Goal: Task Accomplishment & Management: Manage account settings

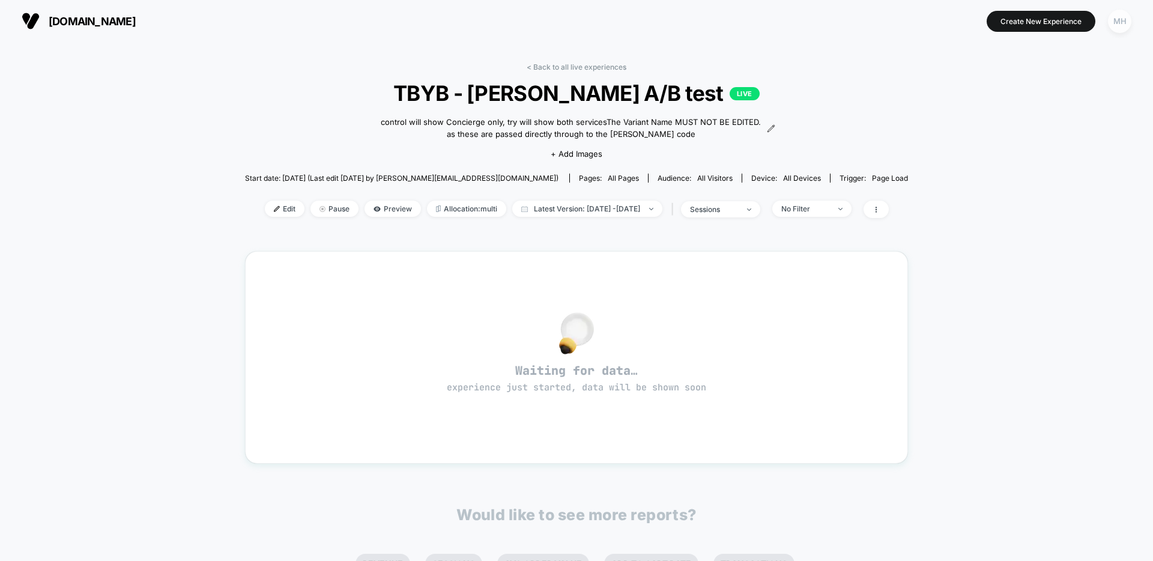
click at [1126, 24] on div "MH" at bounding box center [1119, 21] width 23 height 23
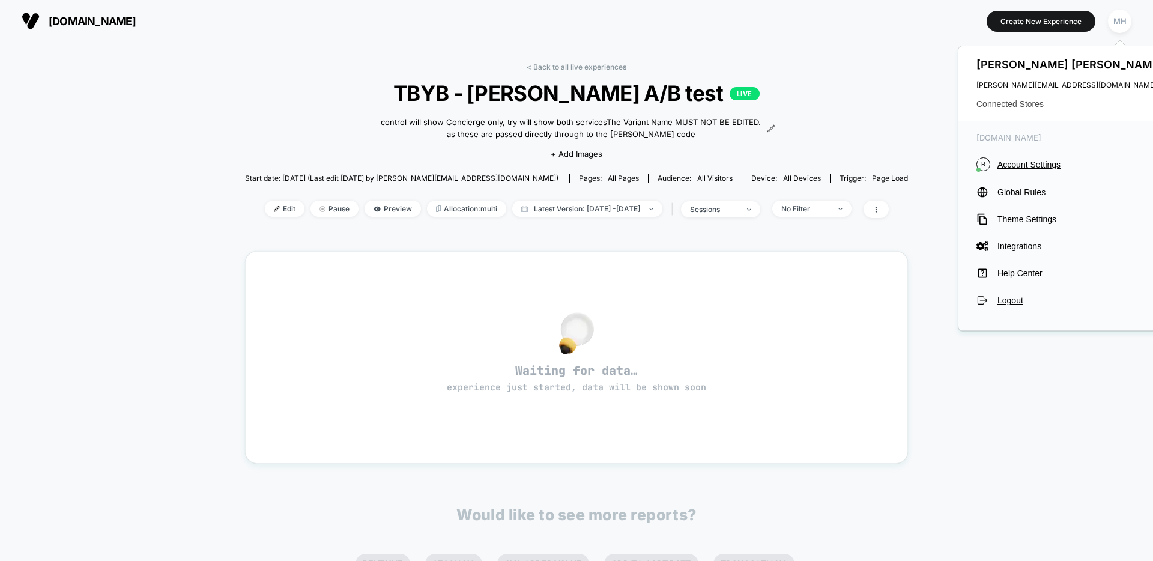
click at [1015, 107] on span "Connected Stores" at bounding box center [1072, 104] width 190 height 10
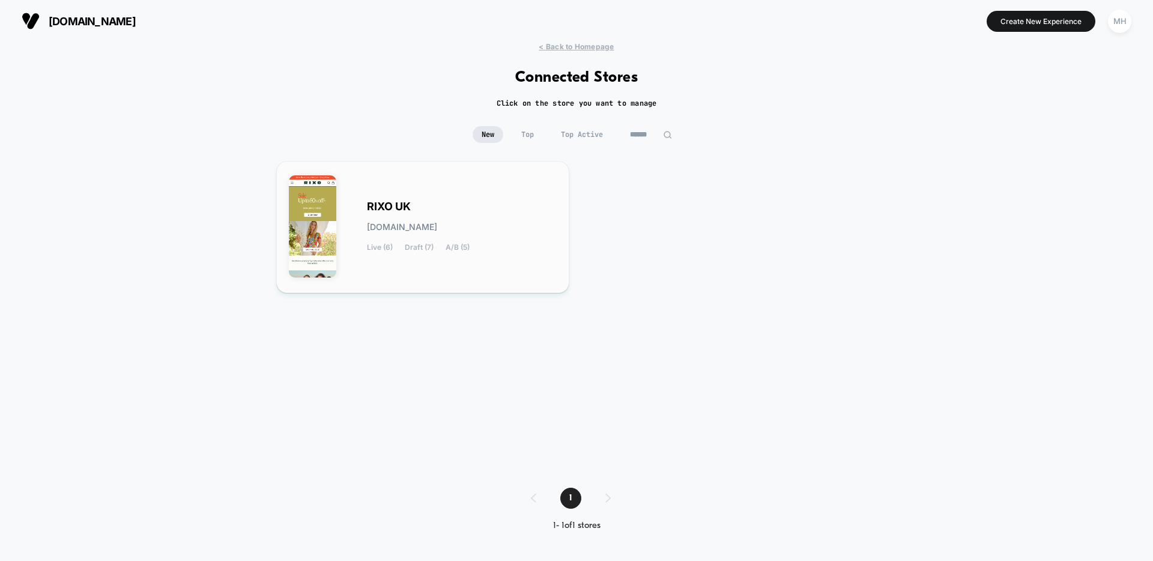
click at [322, 199] on img at bounding box center [312, 226] width 47 height 102
